Goal: Information Seeking & Learning: Learn about a topic

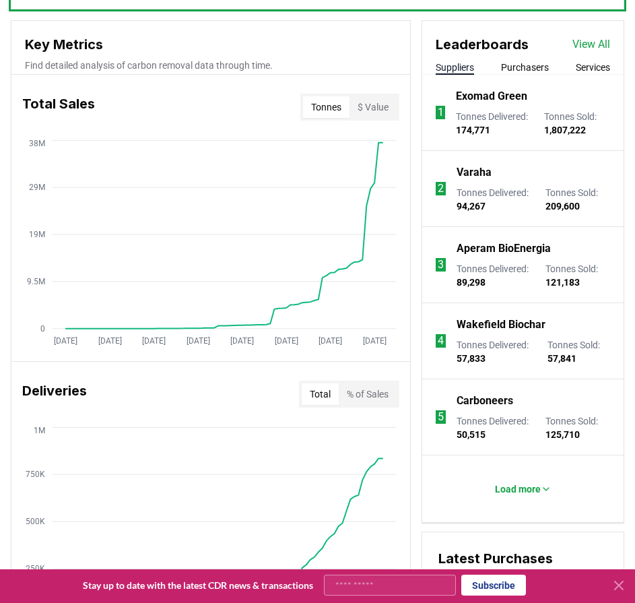
scroll to position [539, 0]
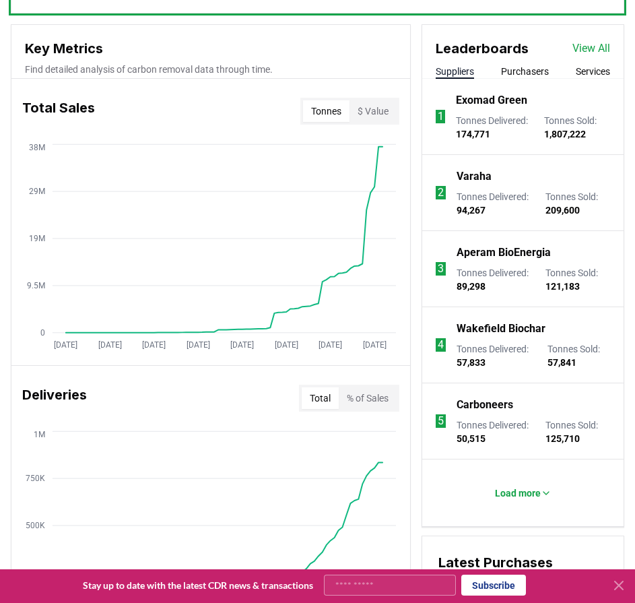
click at [367, 112] on button "$ Value" at bounding box center [372, 111] width 47 height 22
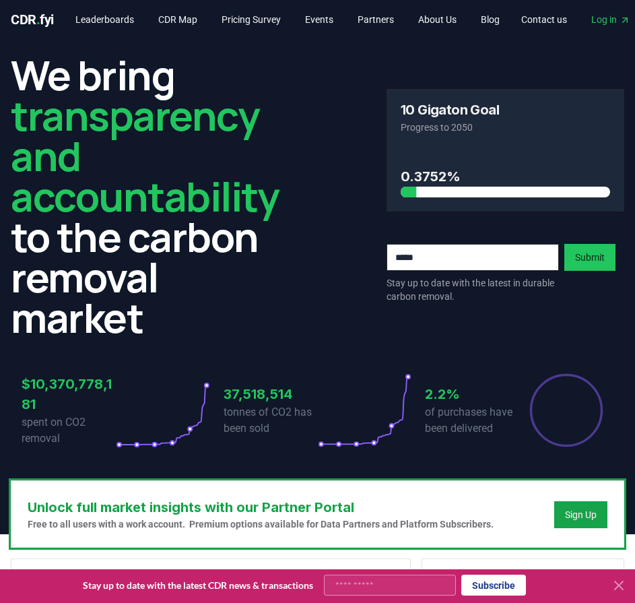
scroll to position [0, 0]
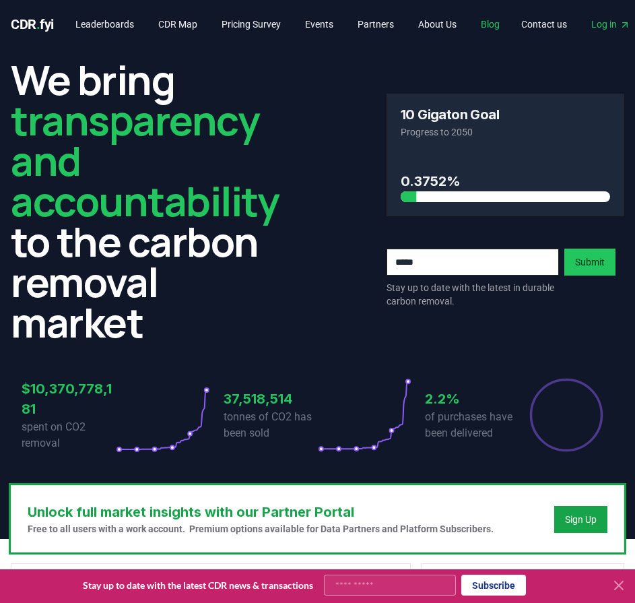
click at [510, 24] on link "Blog" at bounding box center [490, 24] width 40 height 24
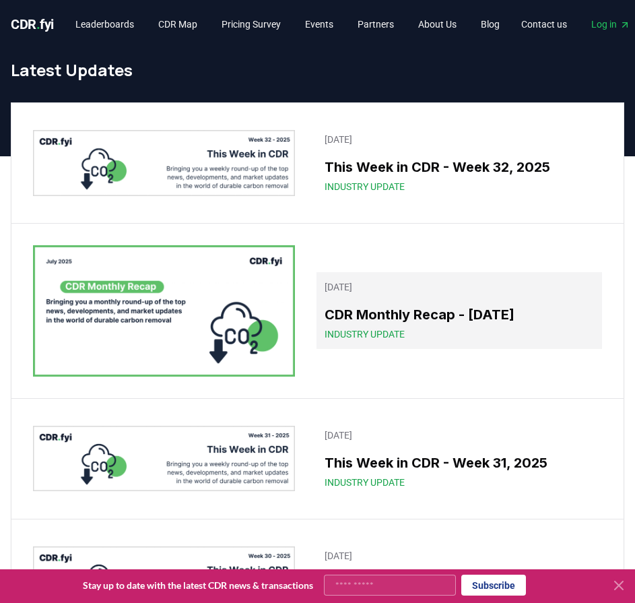
click at [438, 325] on h3 "CDR Monthly Recap - [DATE]" at bounding box center [459, 314] width 269 height 20
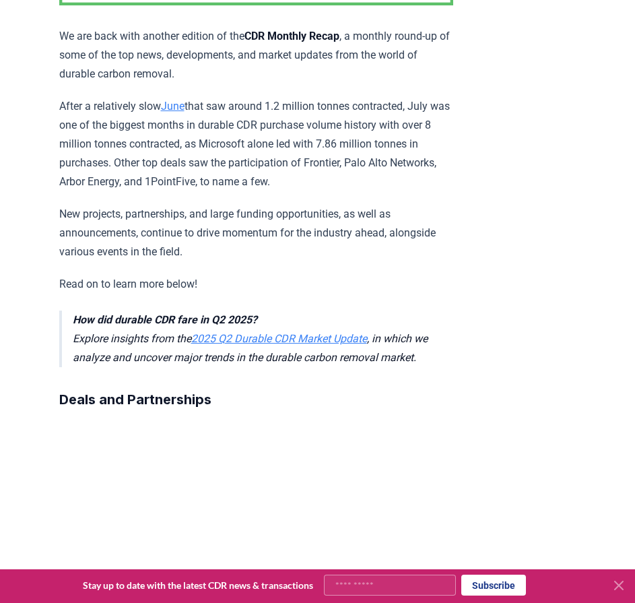
scroll to position [337, 0]
